Goal: Task Accomplishment & Management: Manage account settings

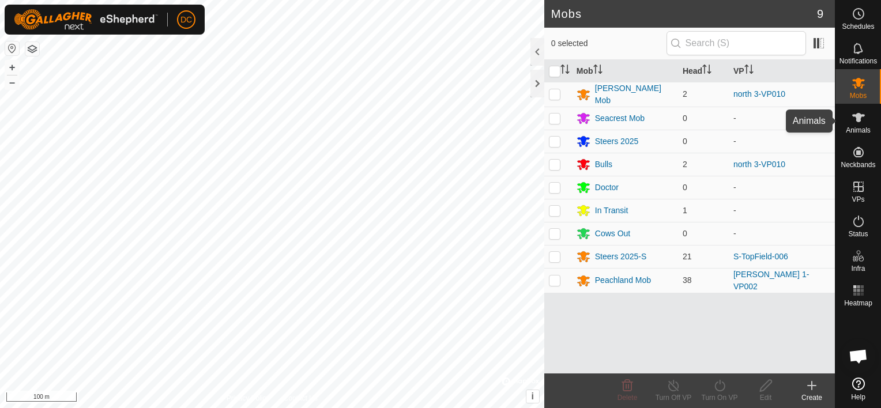
click at [864, 125] on es-animals-svg-icon at bounding box center [858, 117] width 21 height 18
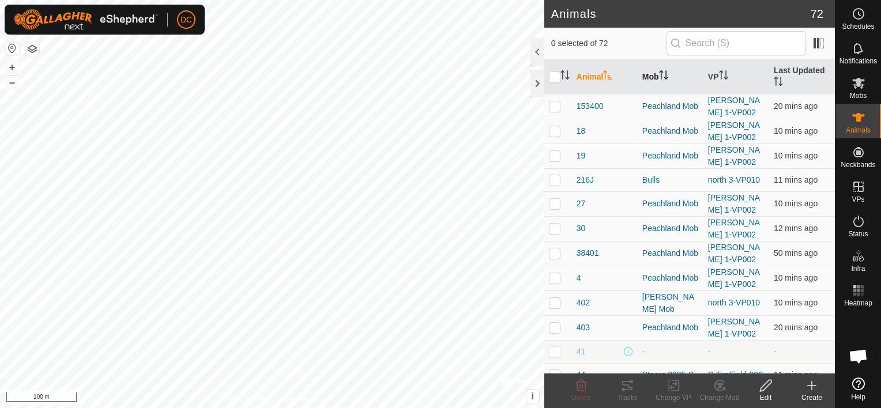
click at [661, 73] on icon "Activate to sort" at bounding box center [663, 74] width 9 height 9
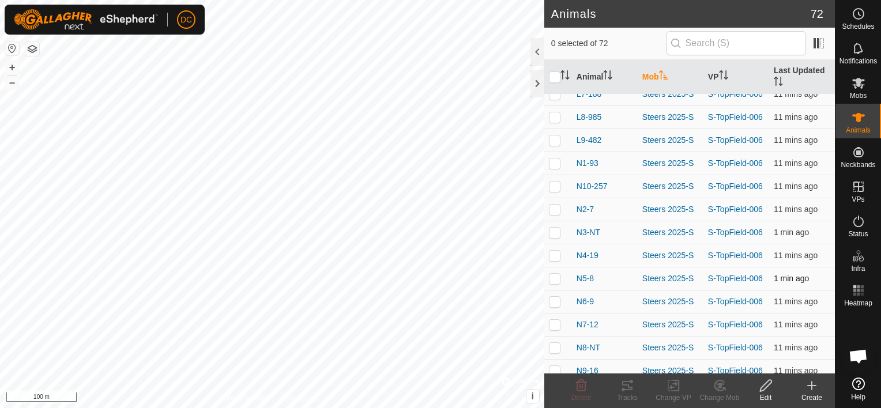
scroll to position [1442, 0]
click at [553, 365] on p-checkbox at bounding box center [555, 369] width 12 height 9
checkbox input "true"
click at [551, 342] on p-checkbox at bounding box center [555, 346] width 12 height 9
checkbox input "true"
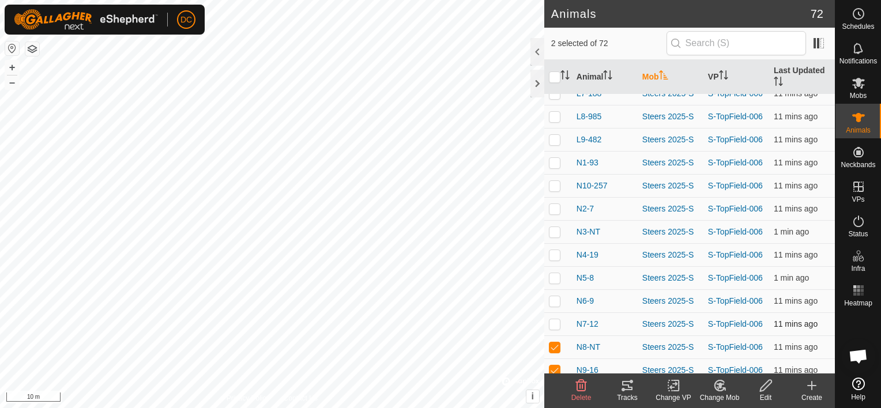
click at [555, 319] on p-checkbox at bounding box center [555, 323] width 12 height 9
checkbox input "true"
click at [553, 296] on p-checkbox at bounding box center [555, 300] width 12 height 9
checkbox input "true"
click at [557, 273] on p-checkbox at bounding box center [555, 277] width 12 height 9
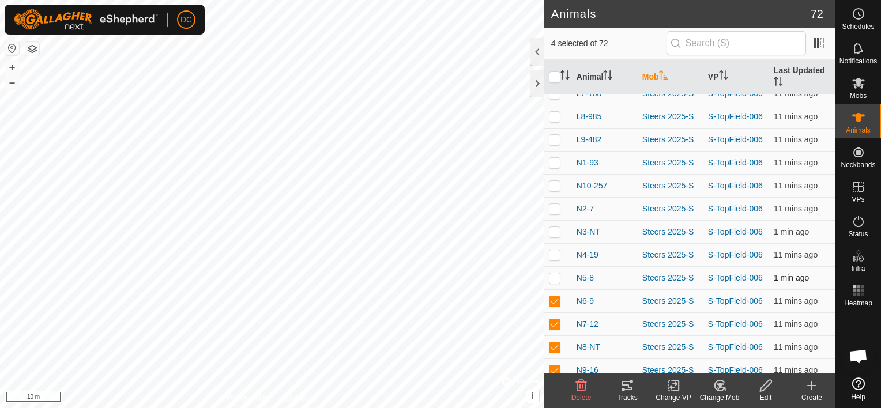
checkbox input "true"
click at [555, 250] on p-checkbox at bounding box center [555, 254] width 12 height 9
checkbox input "true"
click at [555, 227] on p-checkbox at bounding box center [555, 231] width 12 height 9
checkbox input "true"
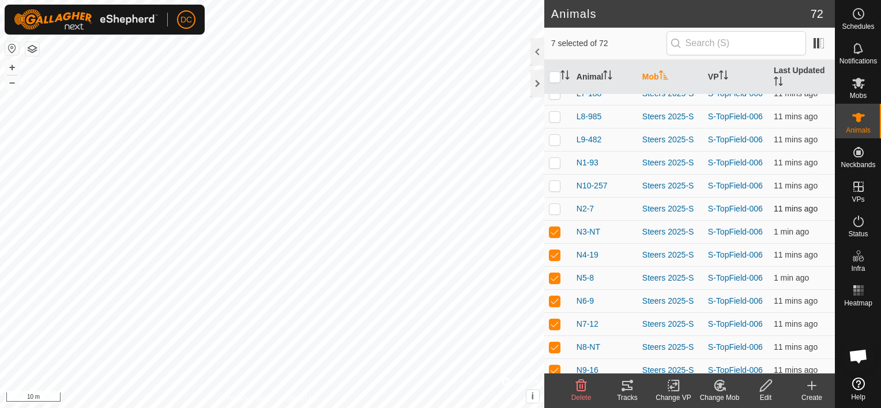
click at [556, 204] on p-checkbox at bounding box center [555, 208] width 12 height 9
checkbox input "true"
click at [553, 174] on td at bounding box center [558, 185] width 28 height 23
checkbox input "true"
click at [551, 158] on p-checkbox at bounding box center [555, 162] width 12 height 9
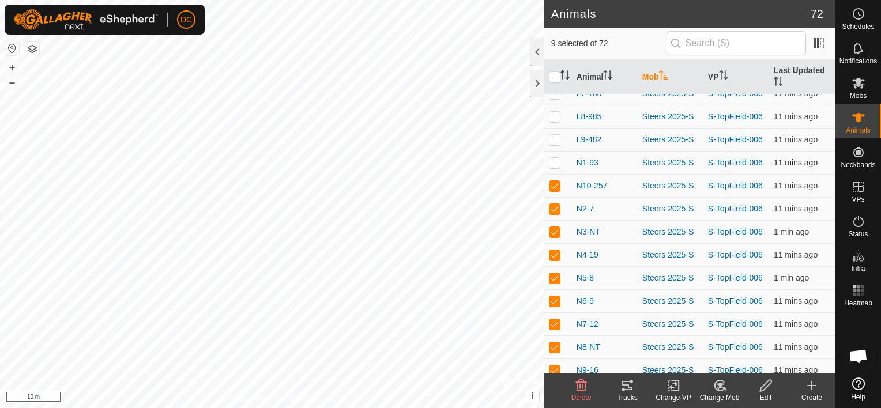
checkbox input "true"
click at [554, 135] on p-checkbox at bounding box center [555, 139] width 12 height 9
checkbox input "true"
click at [555, 112] on p-checkbox at bounding box center [555, 116] width 12 height 9
checkbox input "true"
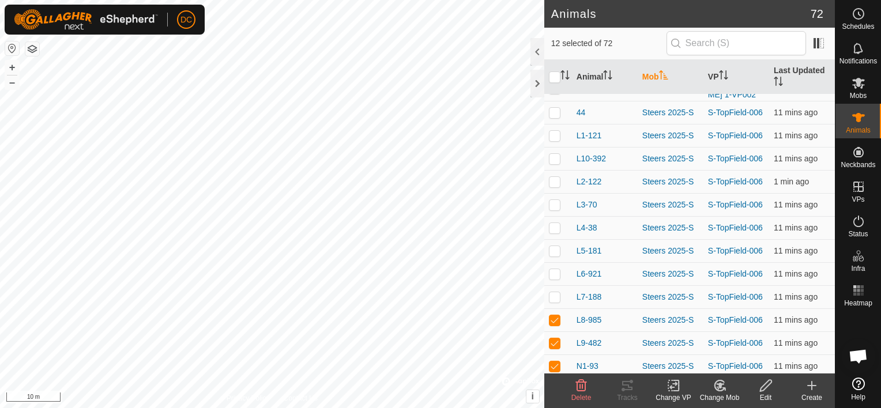
scroll to position [1211, 0]
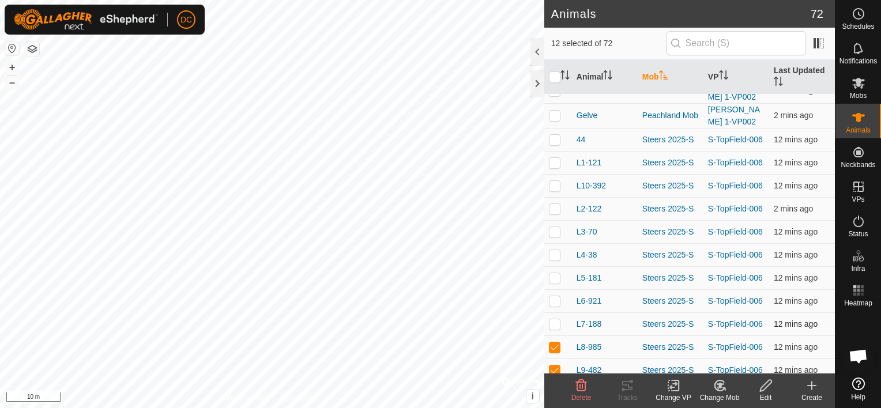
click at [556, 319] on p-checkbox at bounding box center [555, 323] width 12 height 9
checkbox input "true"
click at [552, 296] on p-checkbox at bounding box center [555, 300] width 12 height 9
checkbox input "true"
click at [556, 273] on p-checkbox at bounding box center [555, 277] width 12 height 9
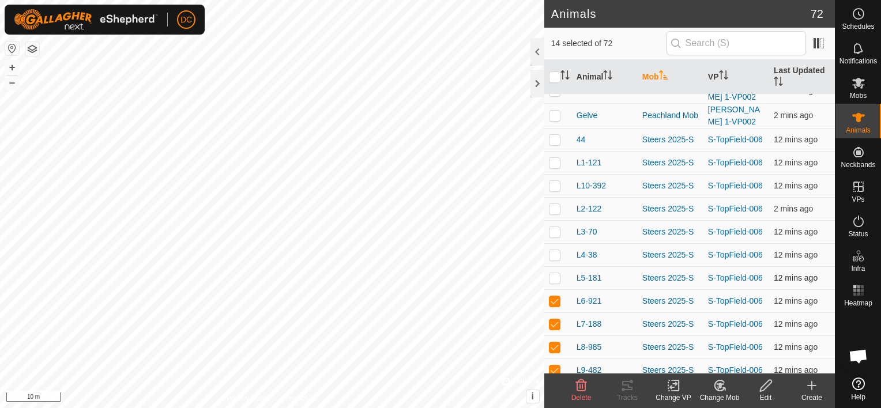
checkbox input "true"
click at [555, 250] on p-checkbox at bounding box center [555, 254] width 12 height 9
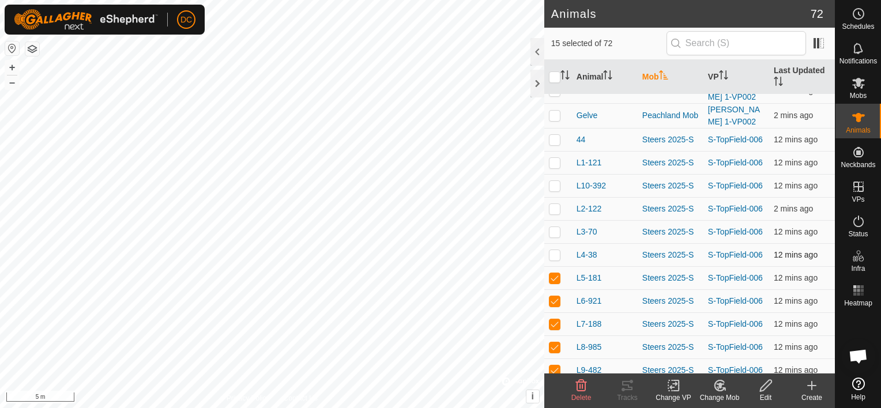
click at [555, 250] on p-checkbox at bounding box center [555, 254] width 12 height 9
checkbox input "false"
click at [553, 227] on p-checkbox at bounding box center [555, 231] width 12 height 9
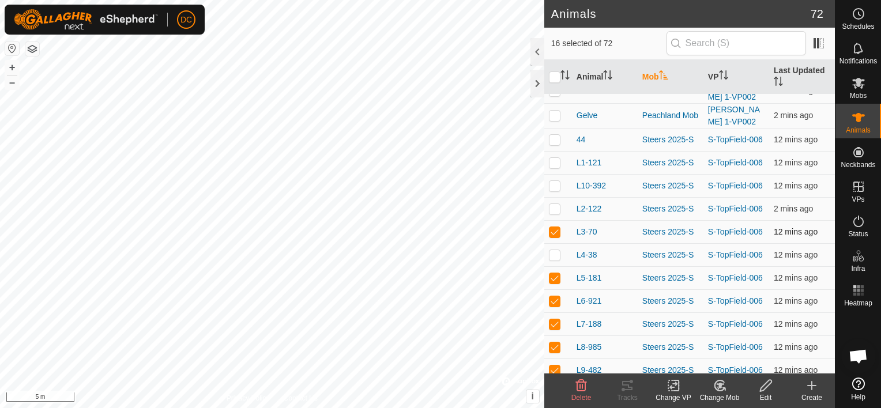
checkbox input "false"
click at [551, 204] on p-checkbox at bounding box center [555, 208] width 12 height 9
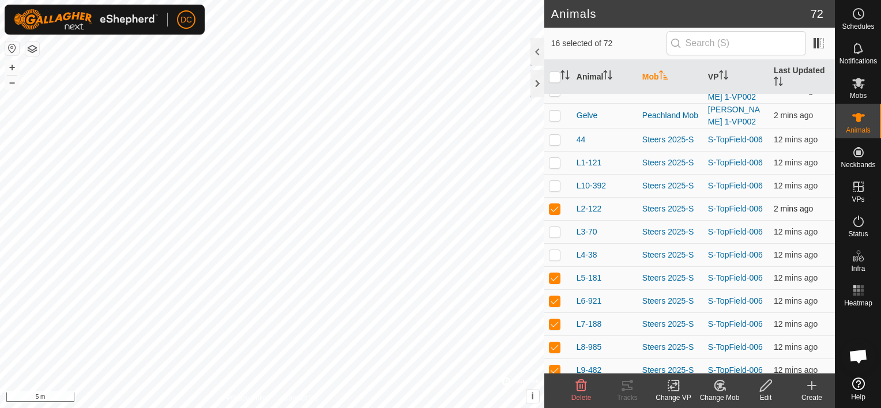
checkbox input "false"
click at [552, 181] on p-checkbox at bounding box center [555, 185] width 12 height 9
checkbox input "true"
click at [553, 158] on p-checkbox at bounding box center [555, 162] width 12 height 9
checkbox input "true"
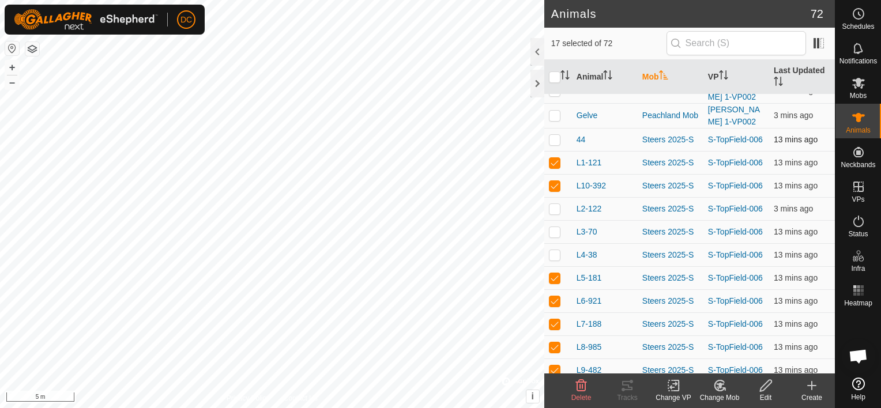
click at [556, 135] on p-checkbox at bounding box center [555, 139] width 12 height 9
checkbox input "true"
click at [555, 74] on input "checkbox" at bounding box center [555, 77] width 12 height 12
checkbox input "true"
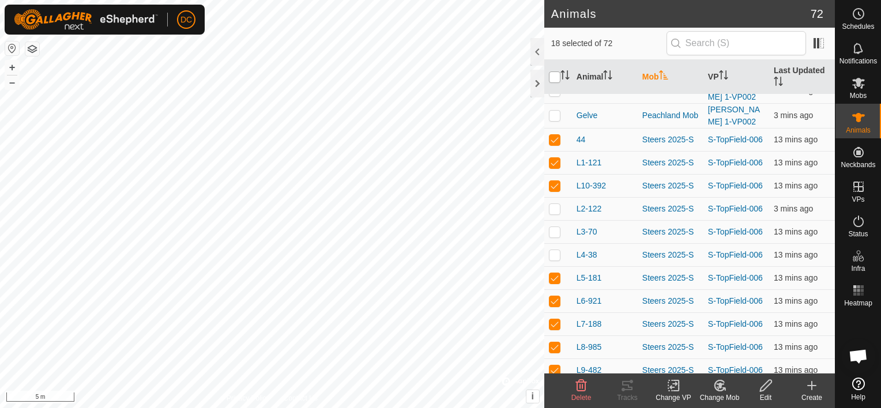
checkbox input "true"
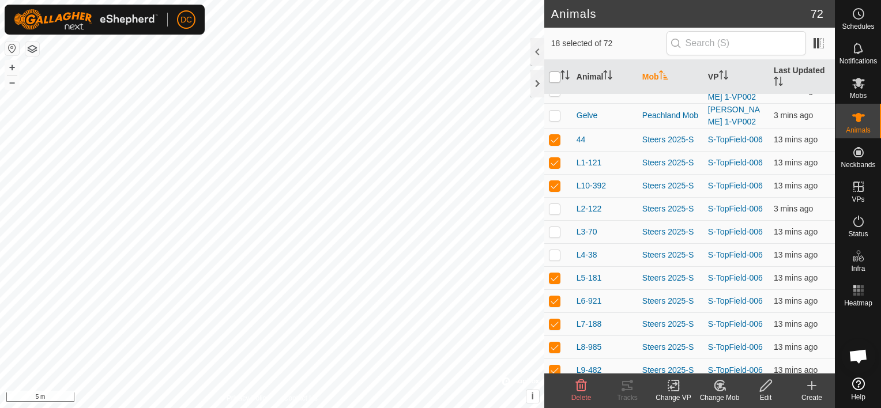
checkbox input "true"
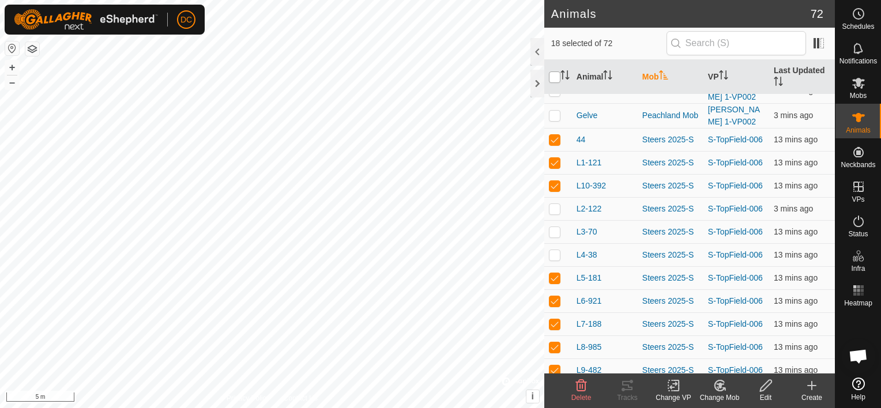
checkbox input "true"
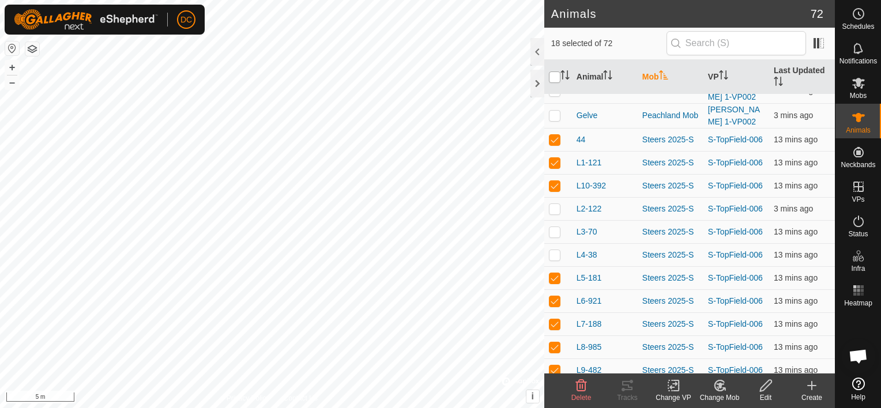
checkbox input "true"
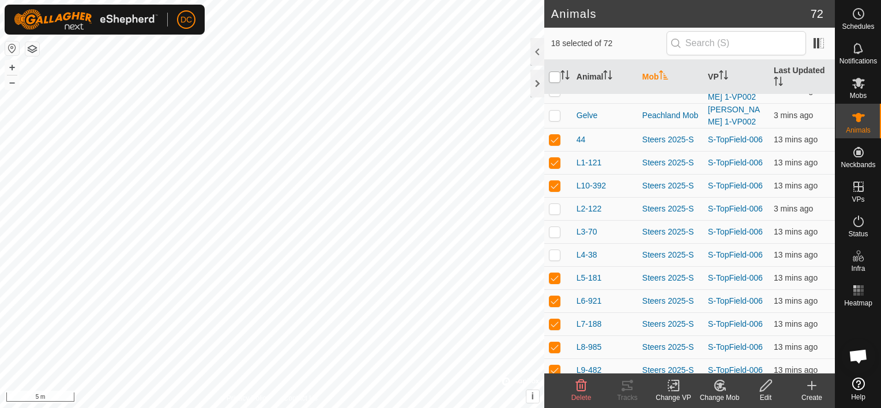
checkbox input "true"
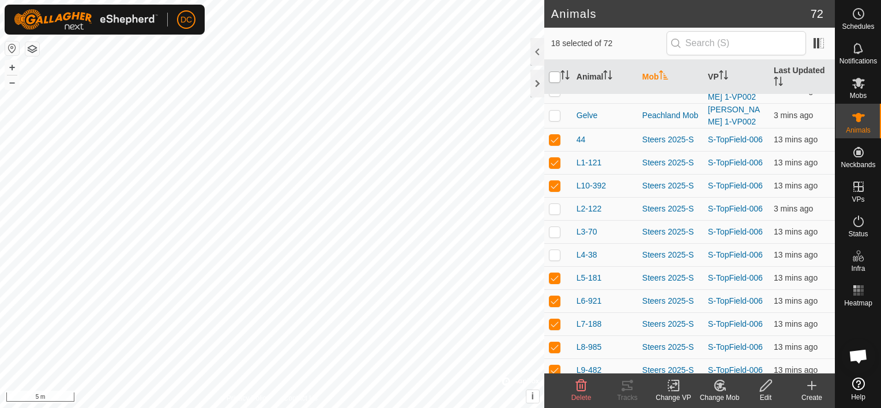
checkbox input "true"
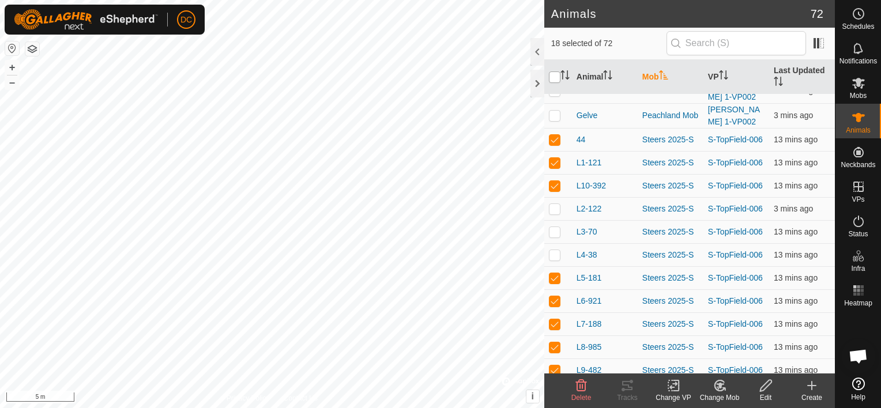
checkbox input "true"
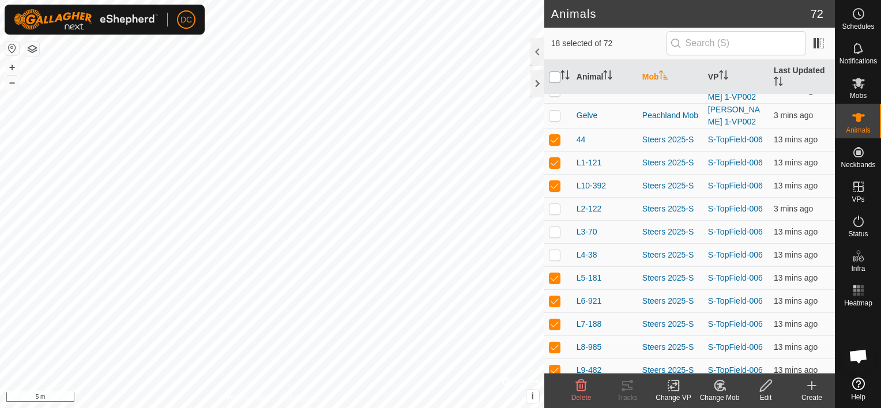
checkbox input "true"
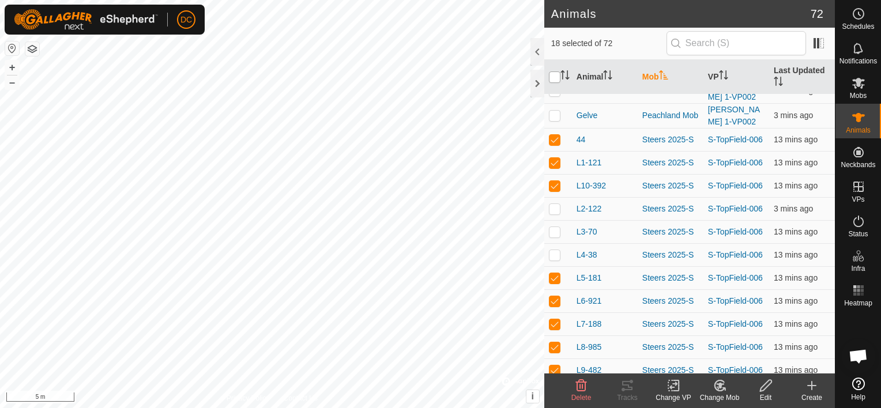
checkbox input "true"
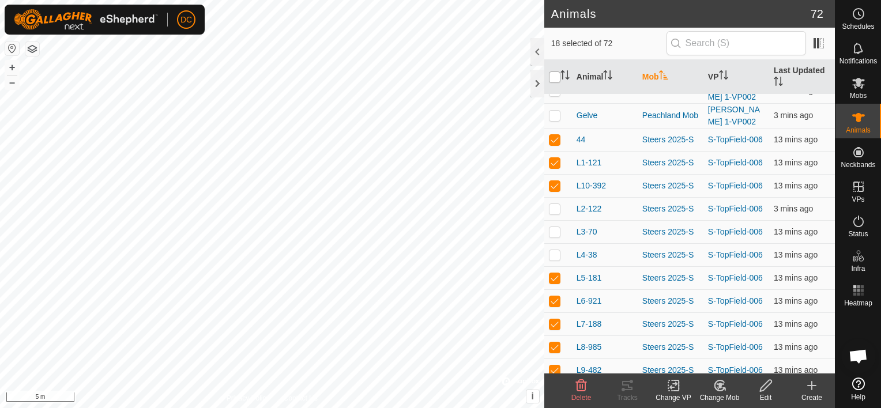
checkbox input "true"
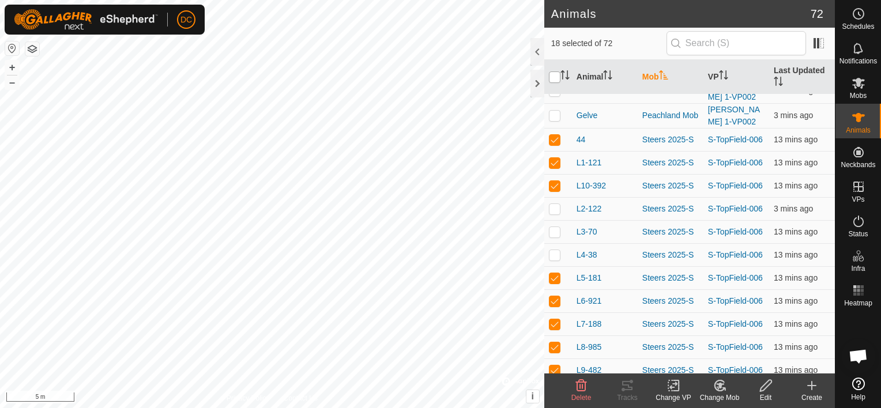
checkbox input "true"
click at [555, 74] on input "checkbox" at bounding box center [555, 77] width 12 height 12
checkbox input "false"
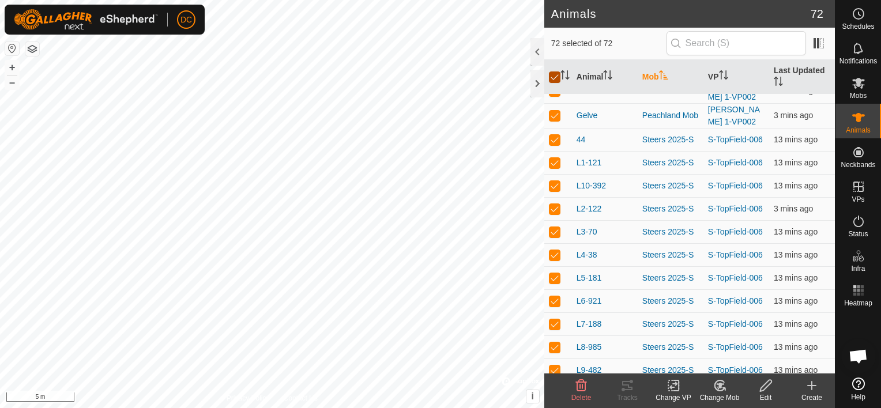
checkbox input "false"
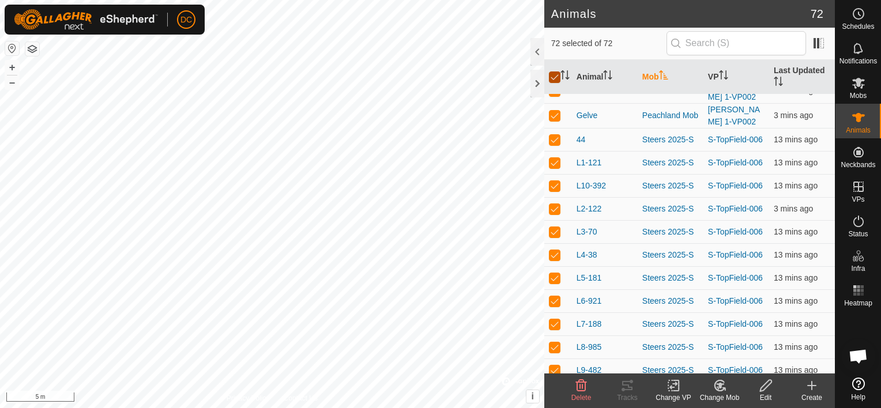
checkbox input "false"
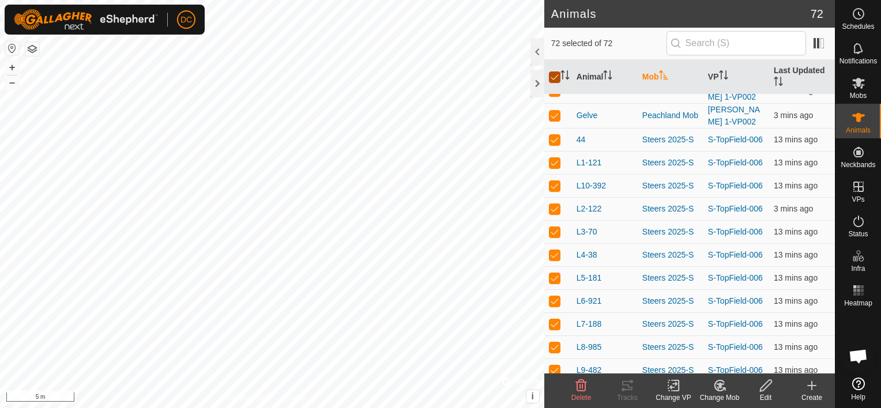
checkbox input "false"
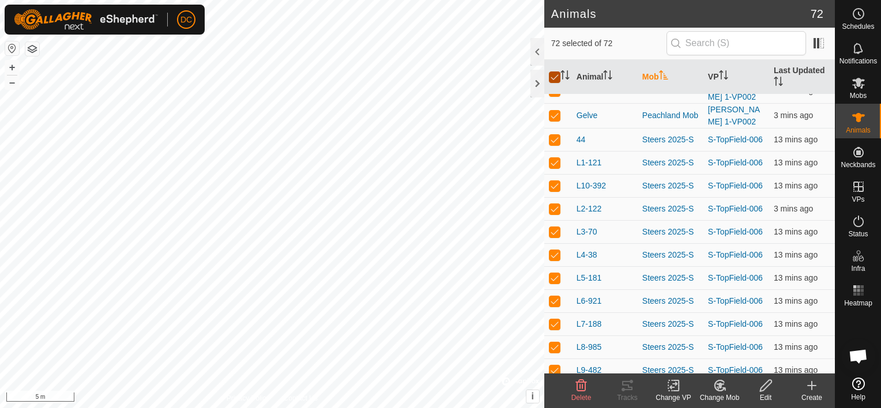
checkbox input "false"
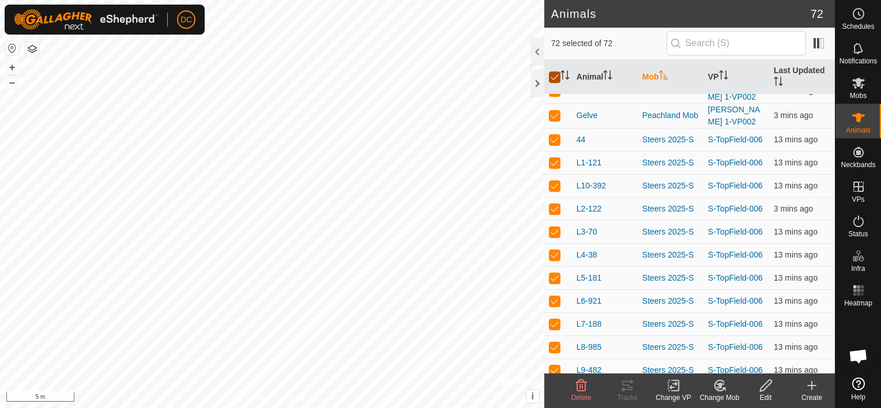
checkbox input "false"
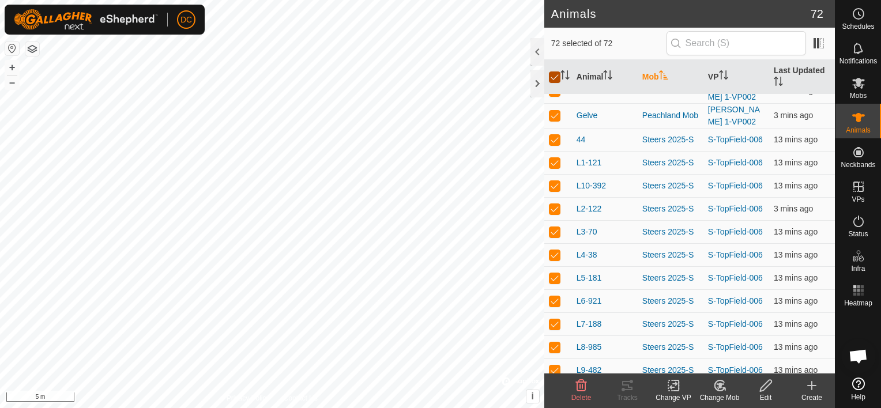
checkbox input "false"
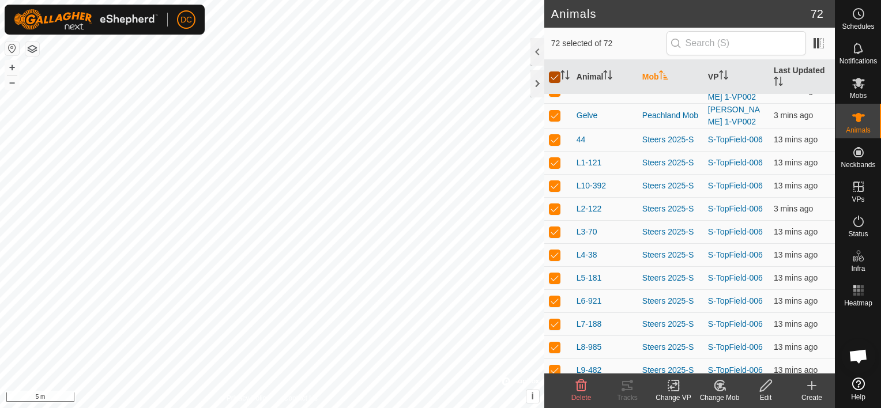
checkbox input "false"
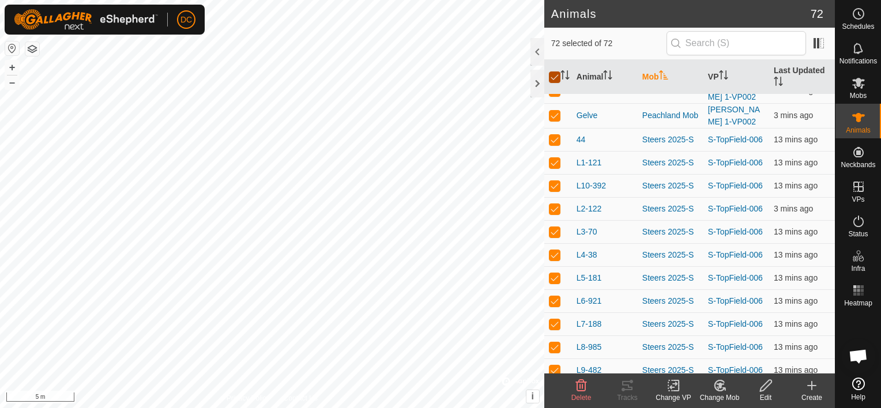
checkbox input "false"
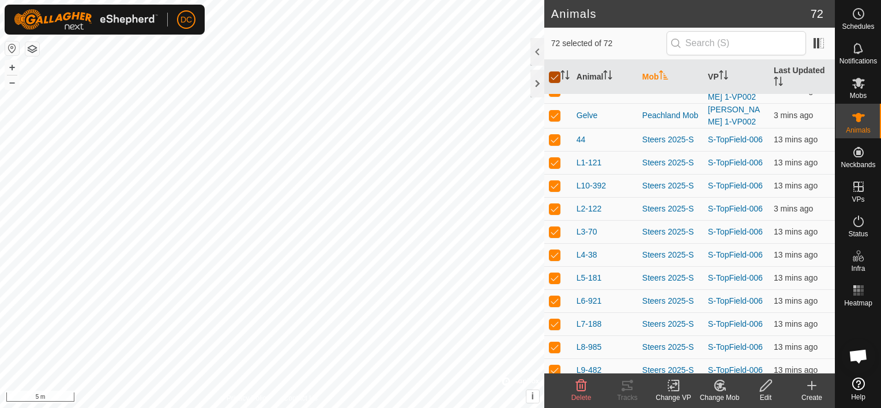
checkbox input "false"
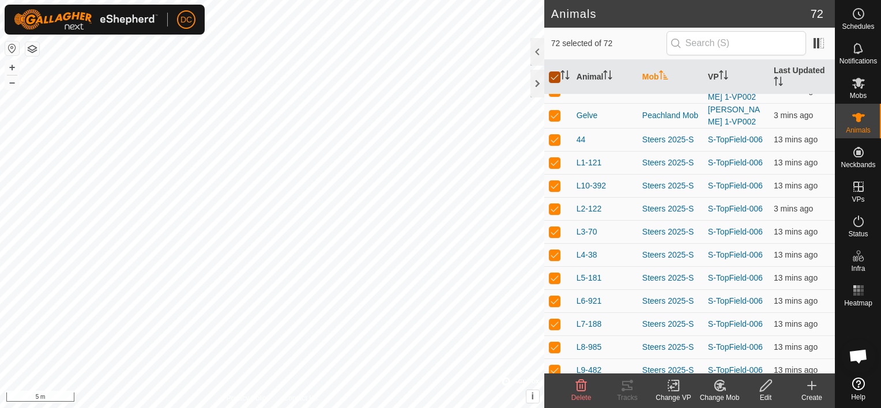
checkbox input "false"
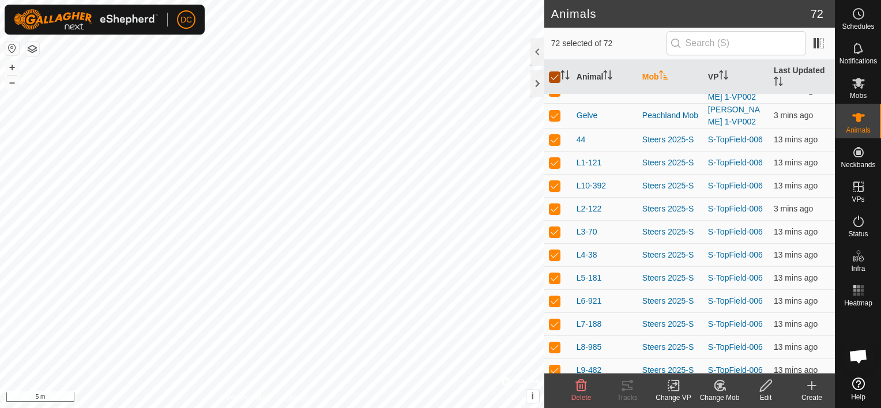
checkbox input "false"
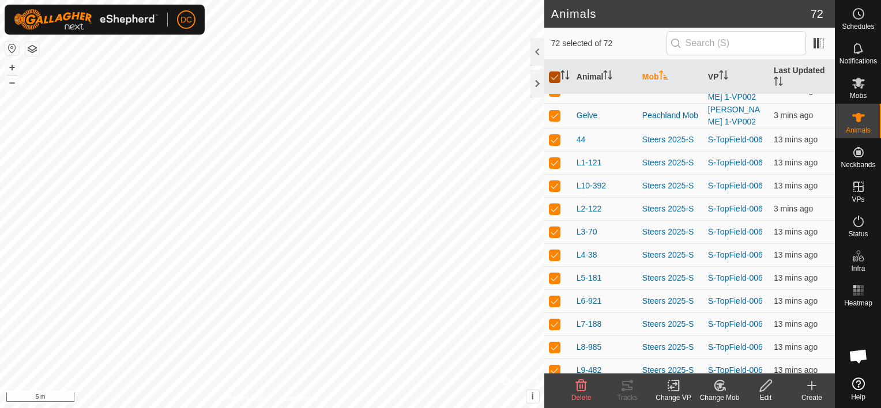
checkbox input "false"
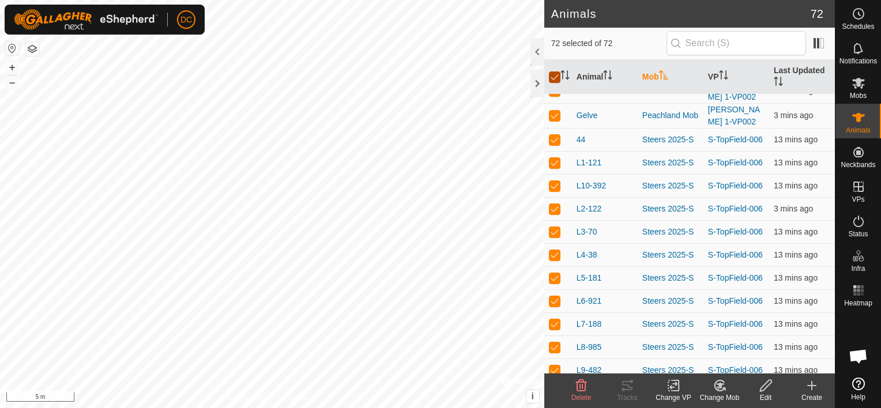
checkbox input "false"
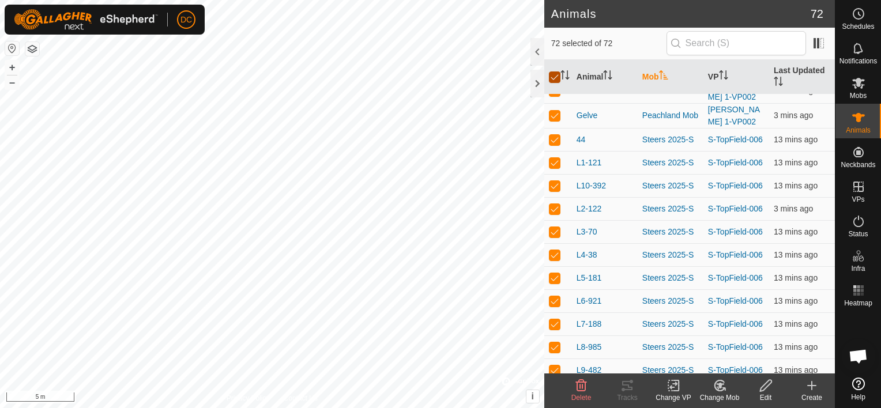
checkbox input "false"
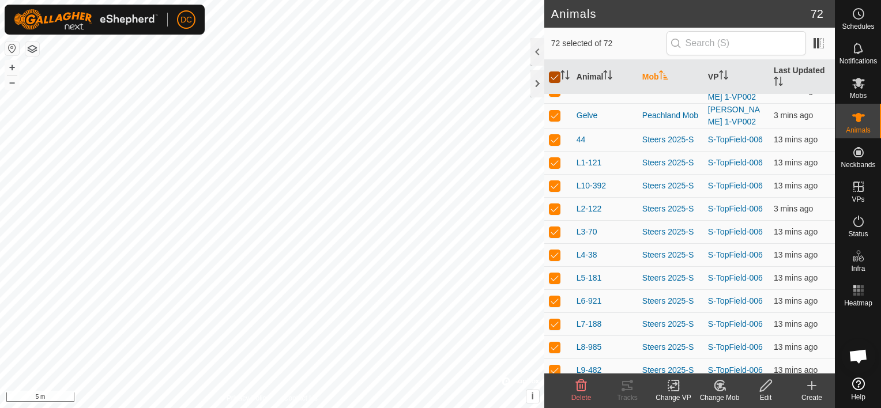
checkbox input "false"
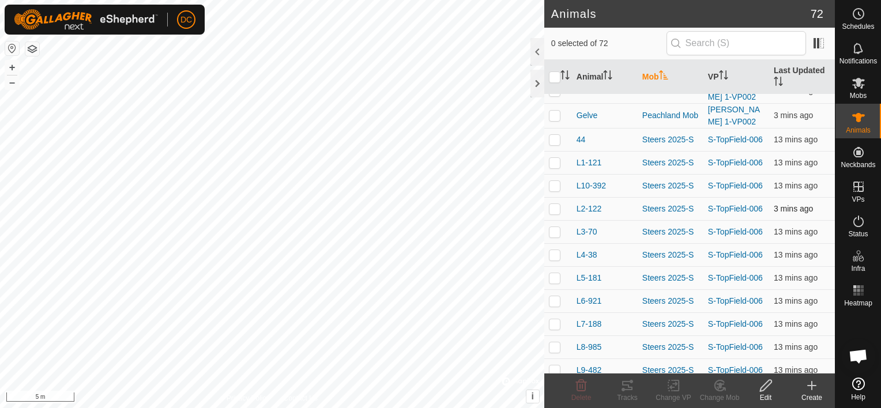
click at [556, 204] on p-checkbox at bounding box center [555, 208] width 12 height 9
checkbox input "true"
click at [554, 227] on p-checkbox at bounding box center [555, 231] width 12 height 9
checkbox input "true"
click at [555, 250] on p-checkbox at bounding box center [555, 254] width 12 height 9
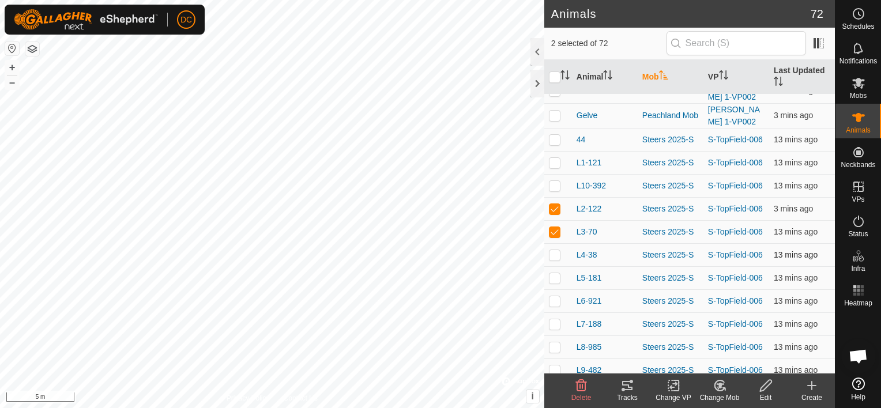
checkbox input "true"
